Goal: Check status: Check status

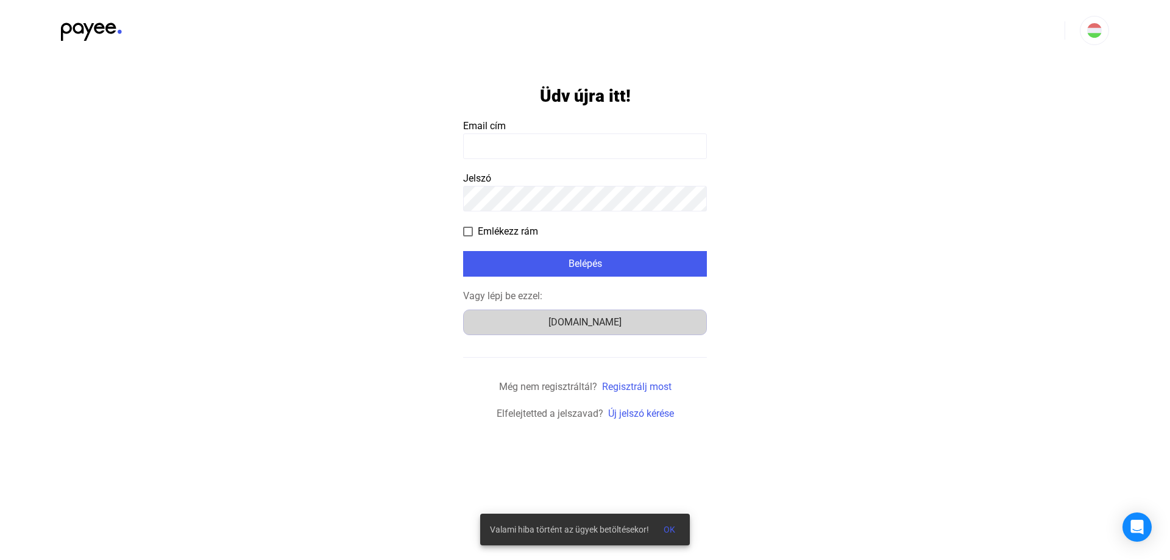
click at [603, 323] on div "Számlázz.hu" at bounding box center [584, 322] width 235 height 15
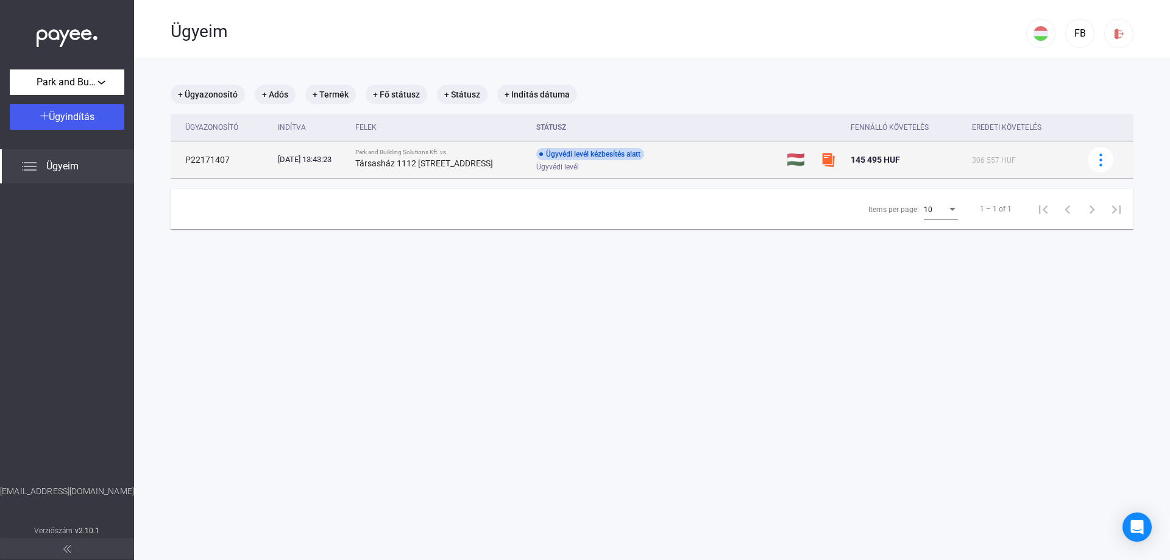
click at [214, 157] on td "P22171407" at bounding box center [222, 159] width 102 height 37
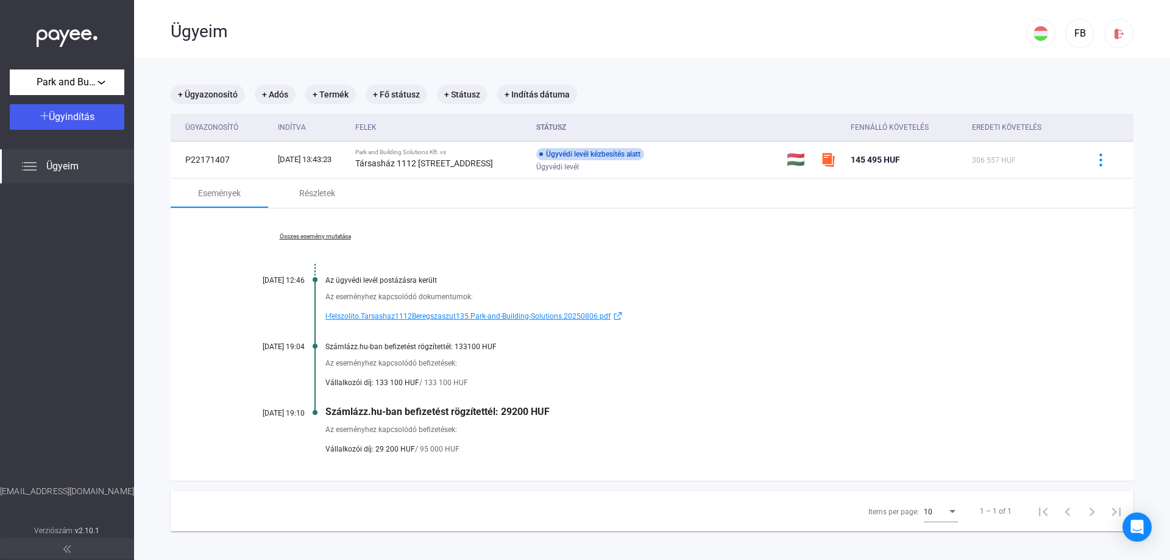
click at [392, 318] on span "l-felszolito.Tarsashaz1112Beregszaszut135.Park-and-Building-Solutions.20250806.…" at bounding box center [467, 316] width 285 height 15
